Goal: Task Accomplishment & Management: Manage account settings

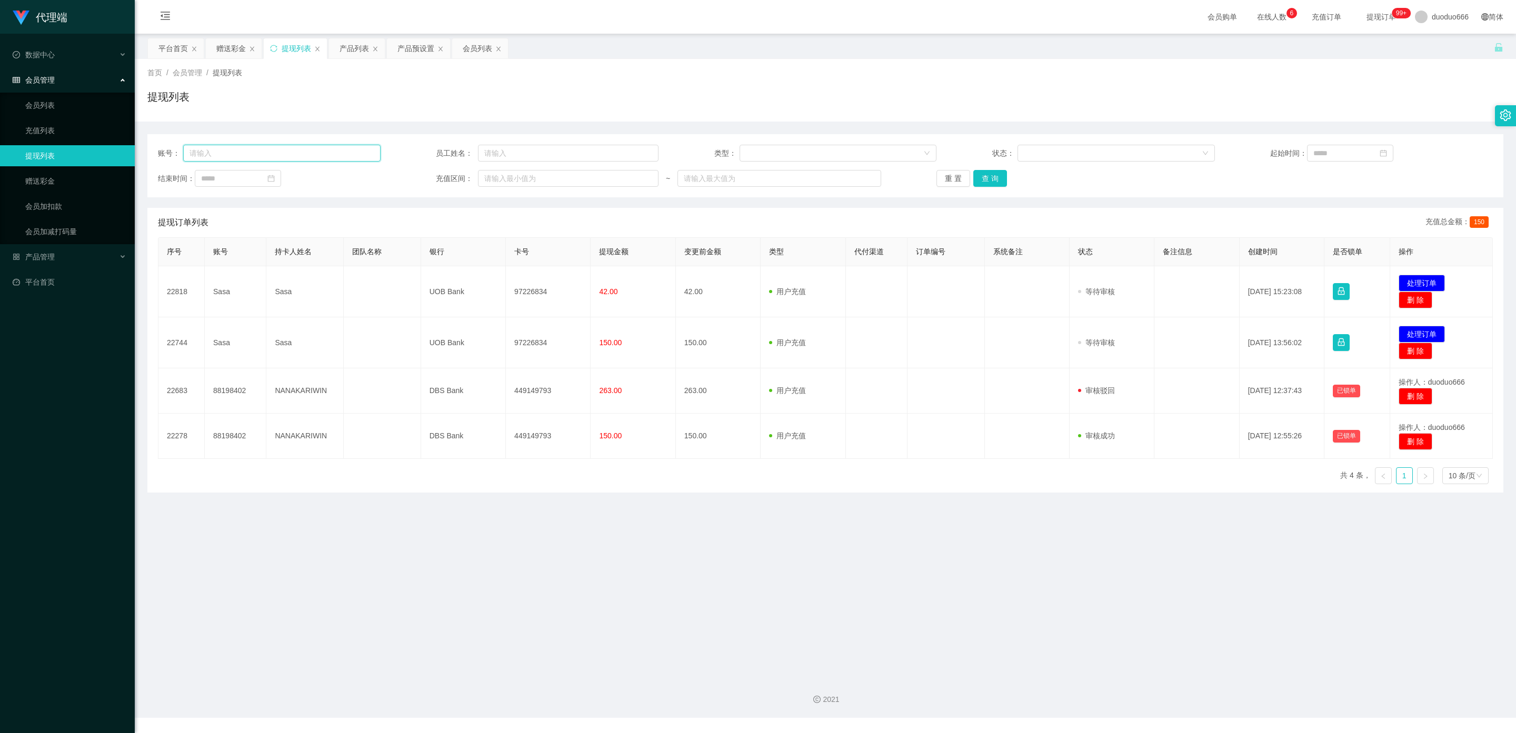
click at [226, 155] on input "text" at bounding box center [281, 153] width 197 height 17
paste input "91526943"
type input "91526943"
click at [987, 174] on button "查 询" at bounding box center [990, 178] width 34 height 17
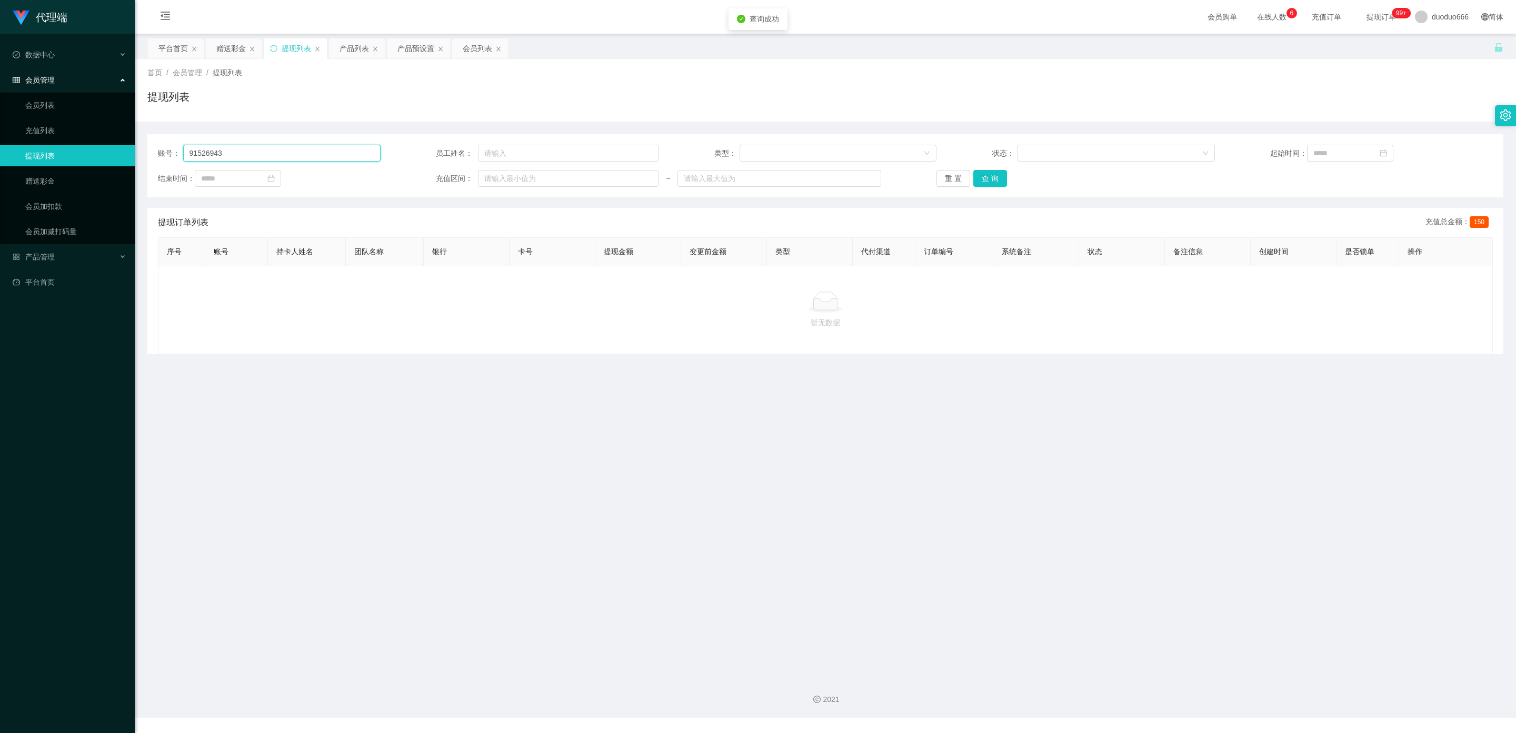
drag, startPoint x: 62, startPoint y: 159, endPoint x: 324, endPoint y: 196, distance: 264.1
click at [0, 135] on section "代理端 数据中心 会员管理 会员列表 充值列表 提现列表 赠送彩金 会员加扣款 会员加减打码量 产品管理 平台首页 保存配置 重置配置 整体风格设置 主题色 …" at bounding box center [758, 359] width 1516 height 718
click at [986, 177] on button "查 询" at bounding box center [990, 178] width 34 height 17
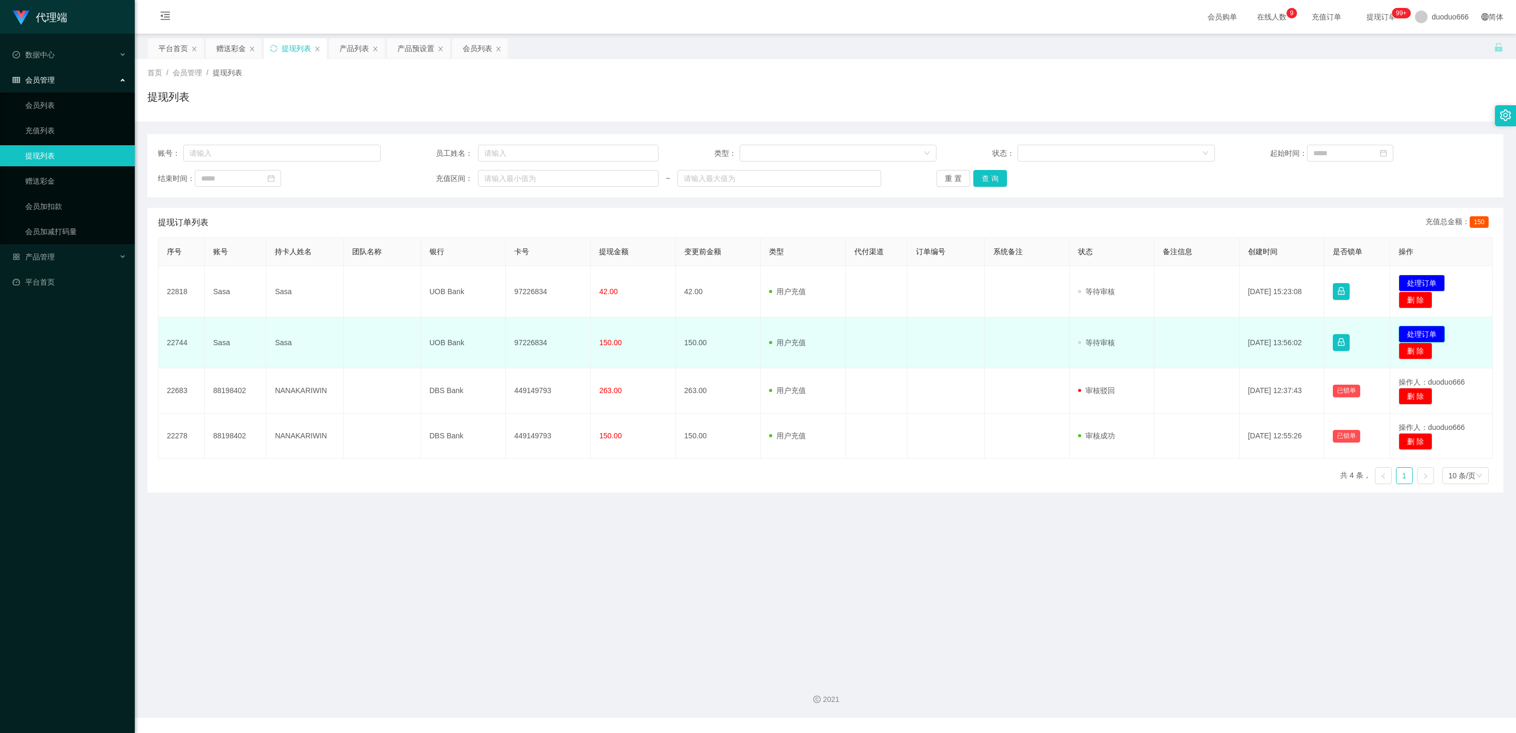
click at [1417, 336] on button "处理订单" at bounding box center [1421, 334] width 46 height 17
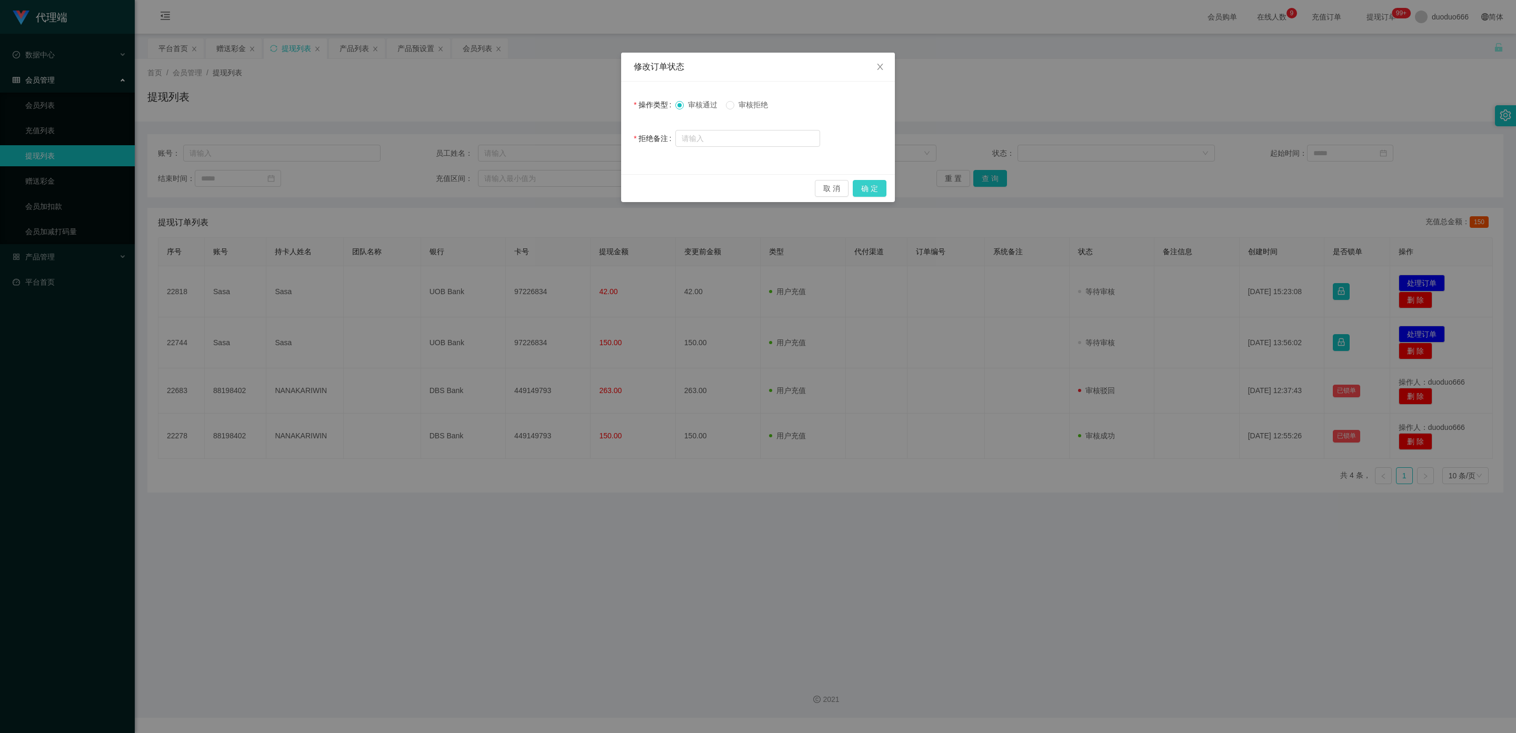
click at [875, 185] on button "确 定" at bounding box center [870, 188] width 34 height 17
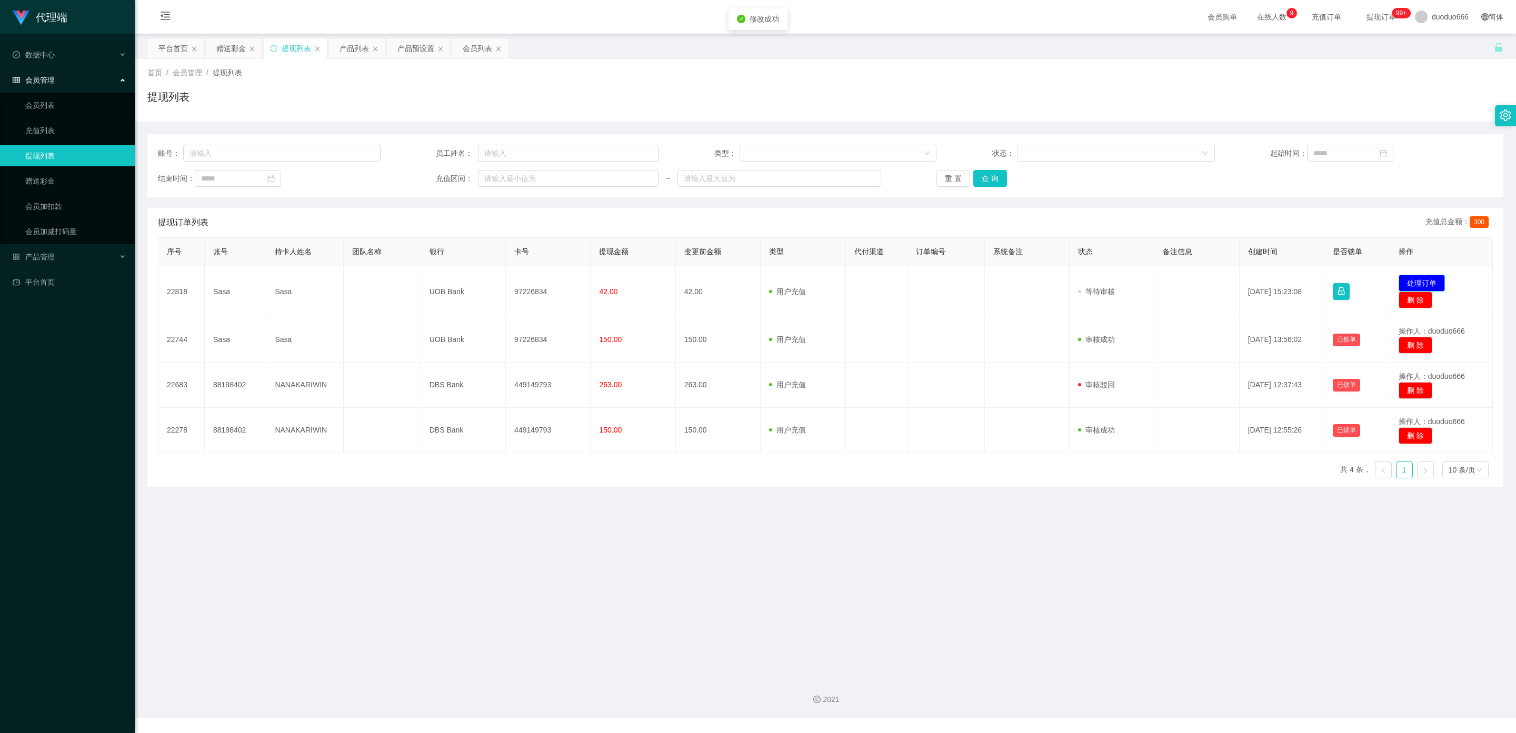
drag, startPoint x: 1418, startPoint y: 280, endPoint x: 1026, endPoint y: 235, distance: 394.1
click at [1415, 280] on button "处理订单" at bounding box center [1421, 283] width 46 height 17
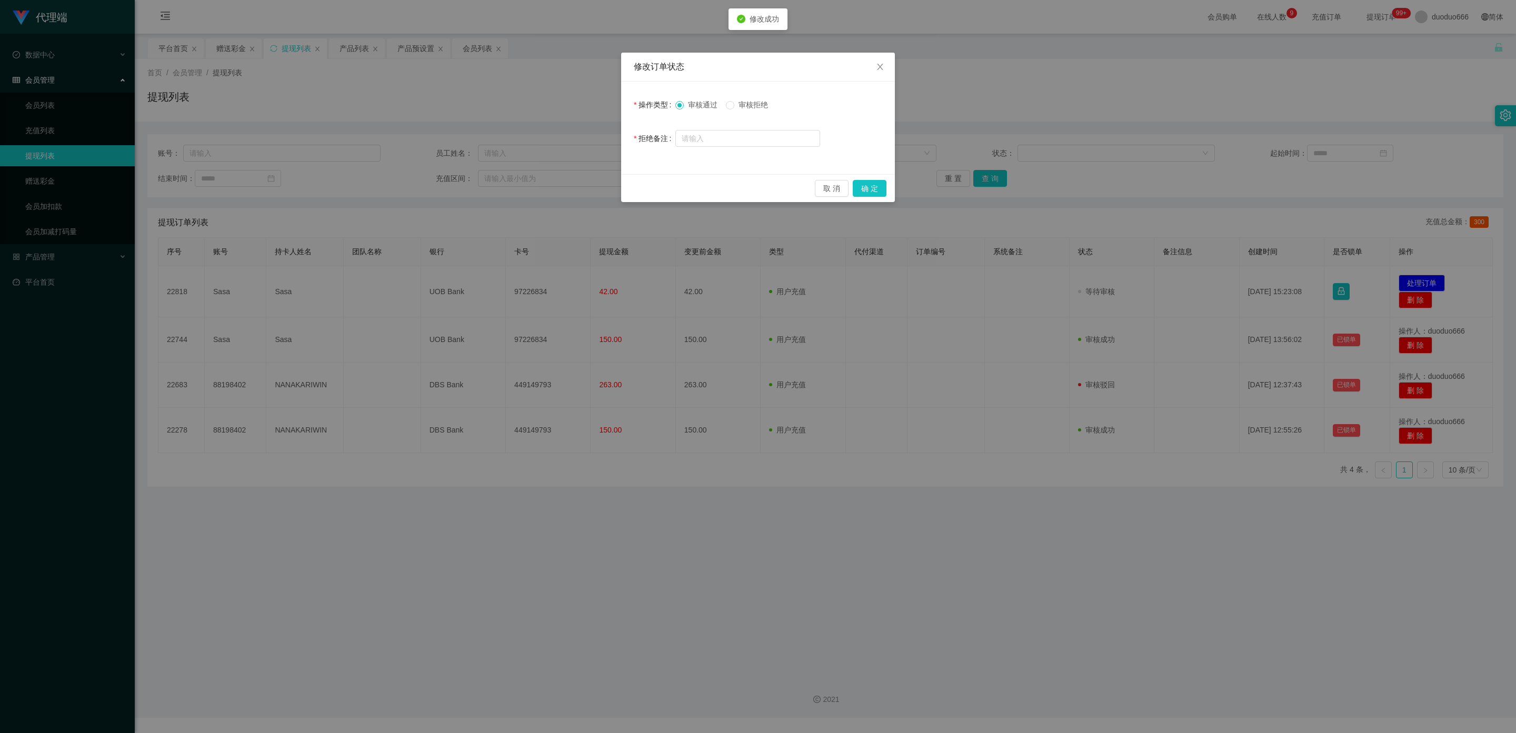
click at [742, 109] on span "审核拒绝" at bounding box center [753, 105] width 38 height 8
click at [870, 189] on button "确 定" at bounding box center [870, 188] width 34 height 17
